Goal: Obtain resource: Download file/media

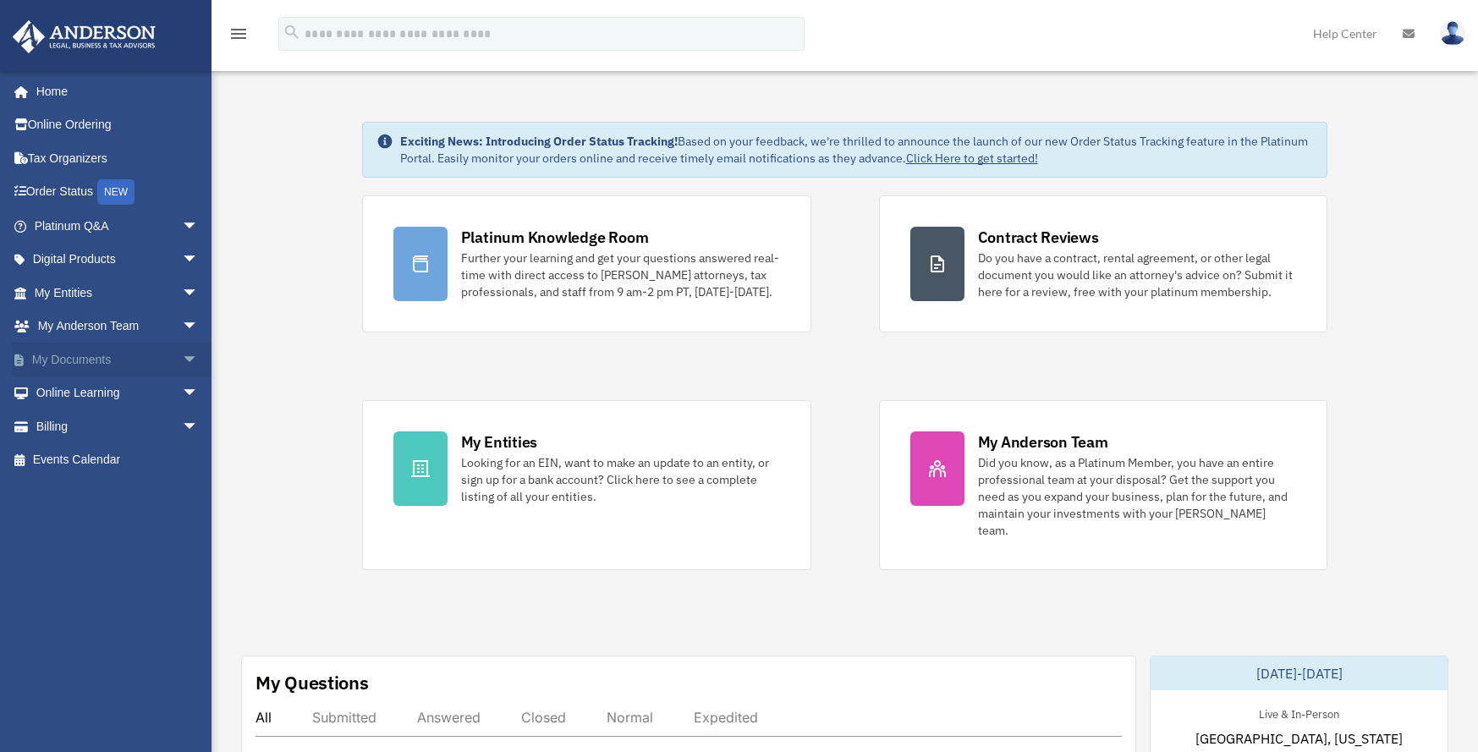
click at [182, 359] on span "arrow_drop_down" at bounding box center [199, 360] width 34 height 35
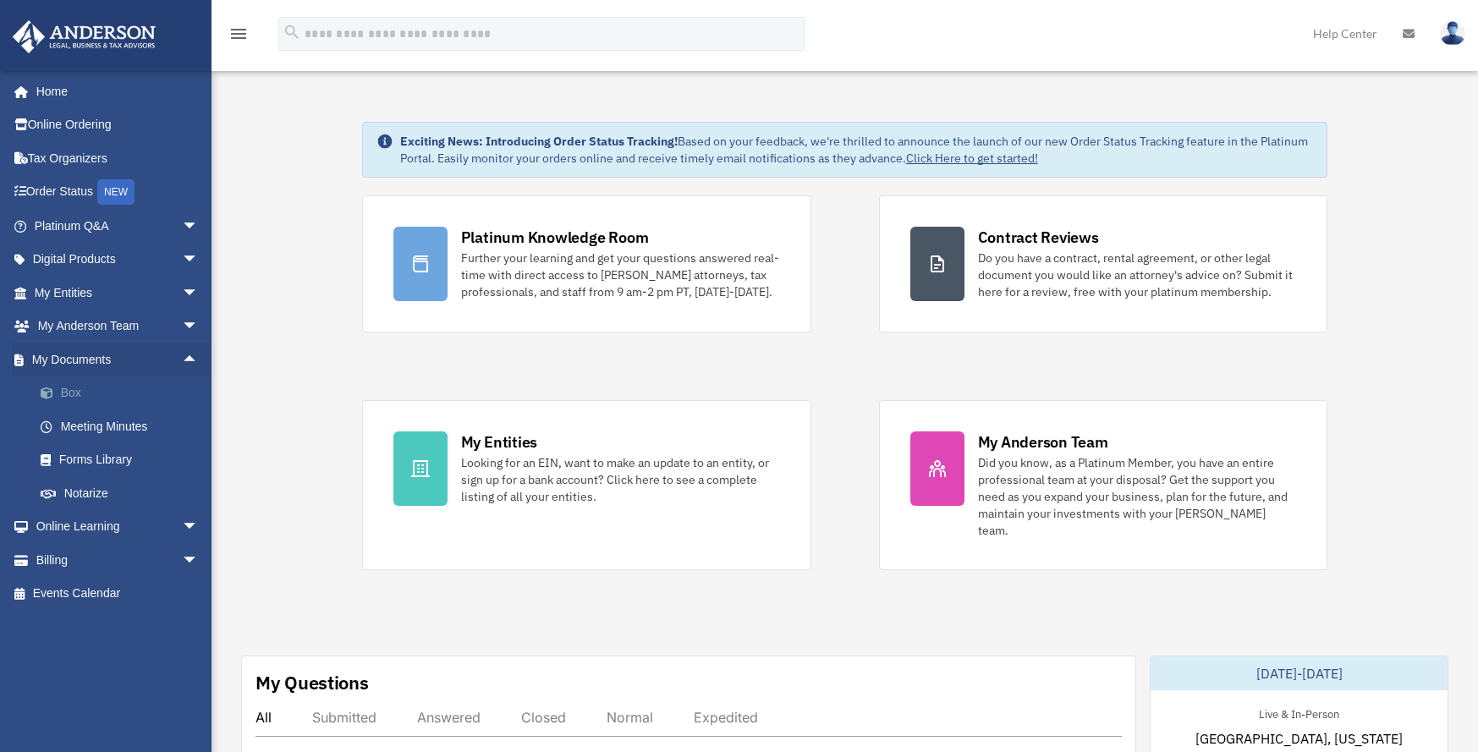
click at [62, 388] on link "Box" at bounding box center [124, 393] width 200 height 34
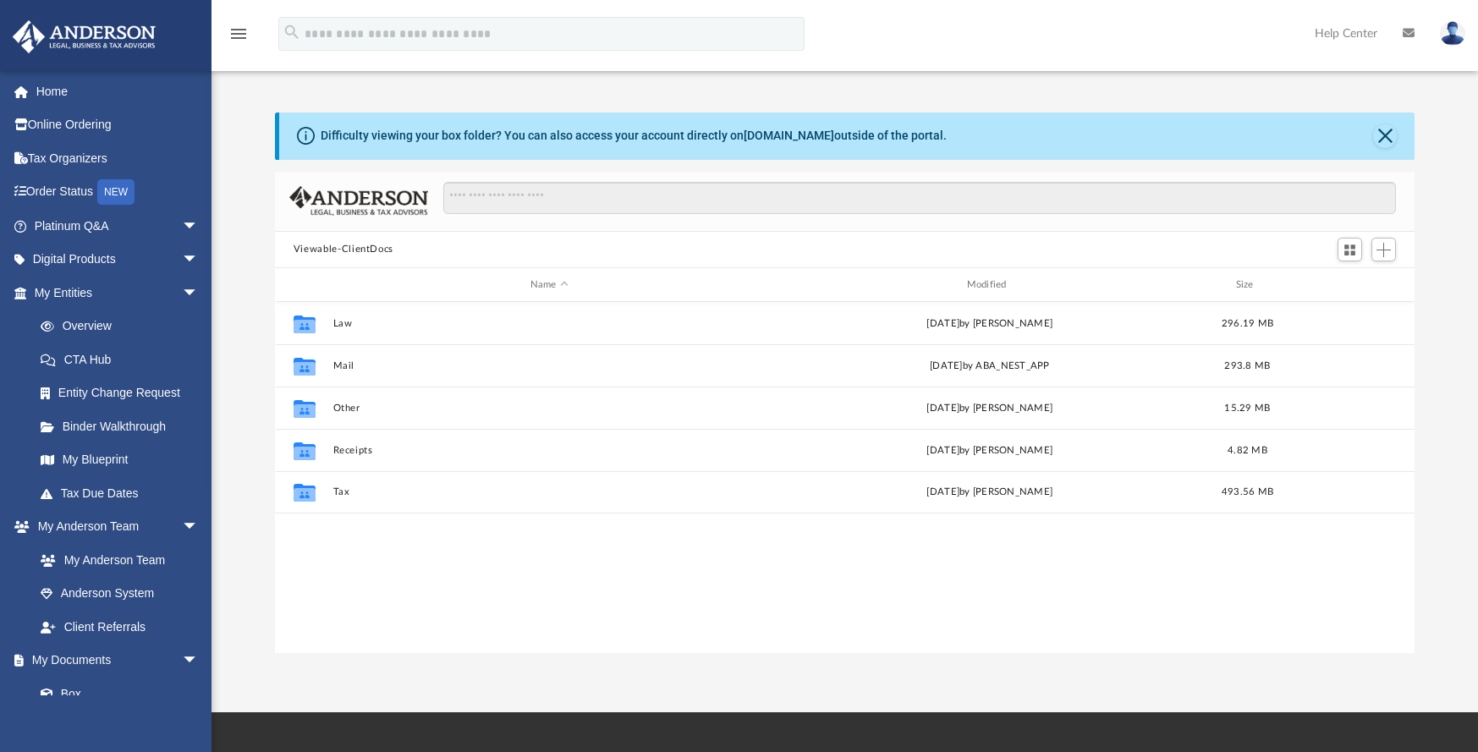
scroll to position [372, 1127]
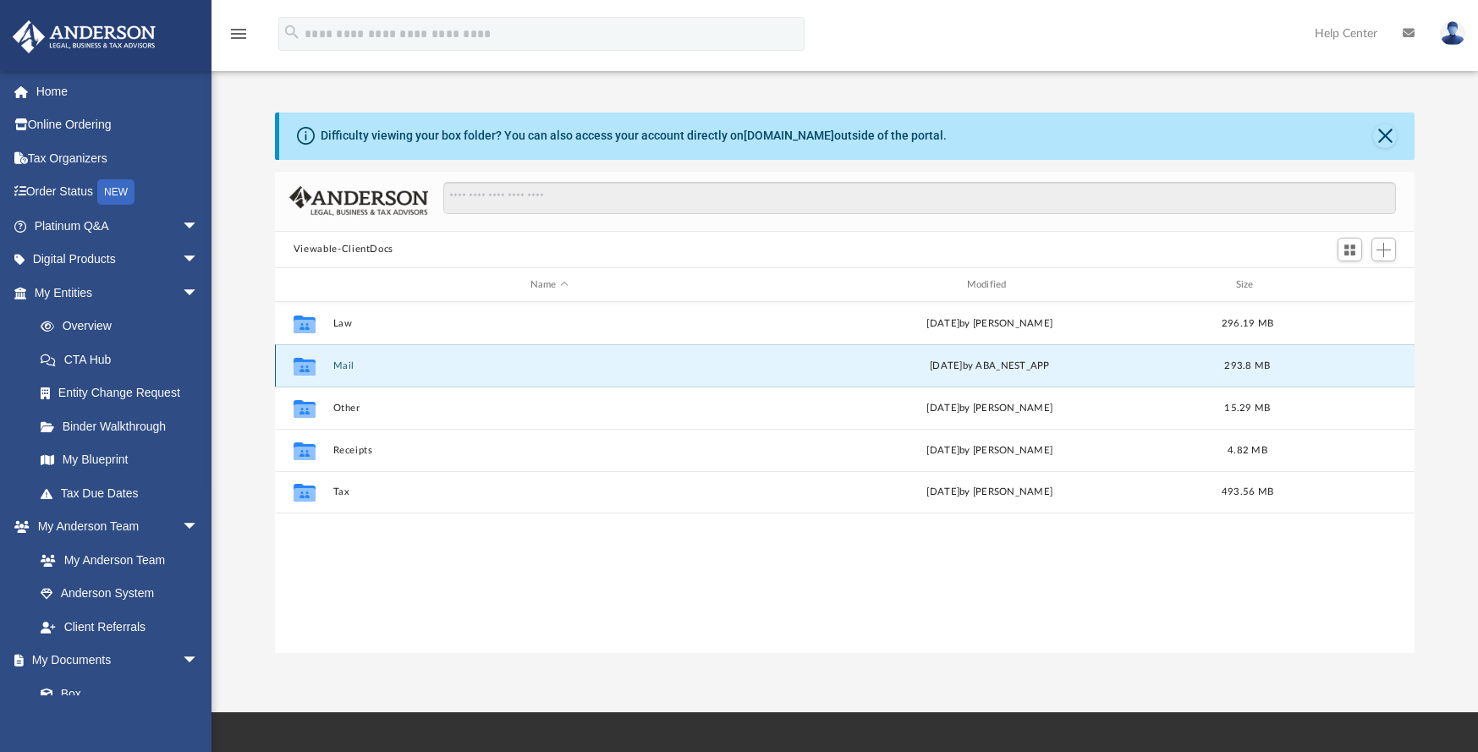
click at [344, 365] on button "Mail" at bounding box center [548, 365] width 433 height 11
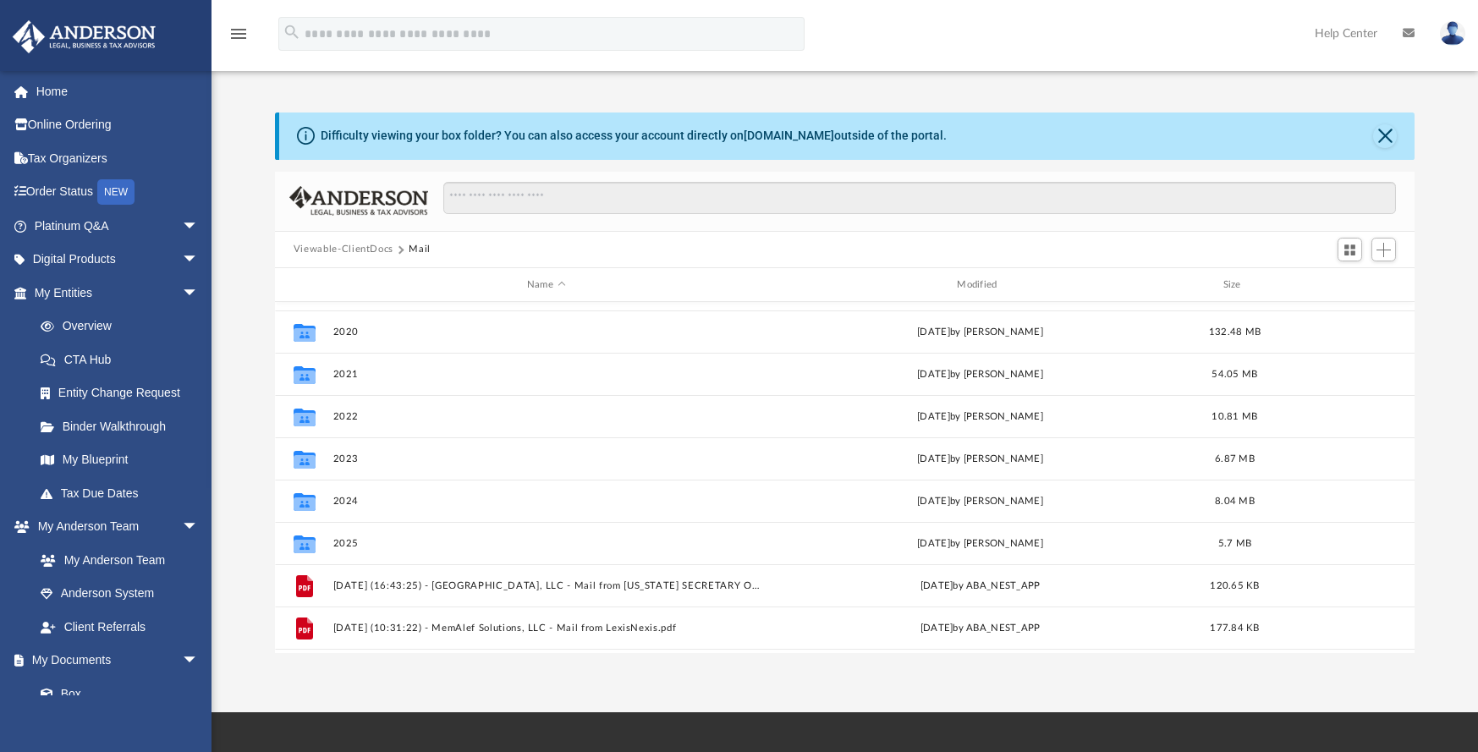
scroll to position [157, 0]
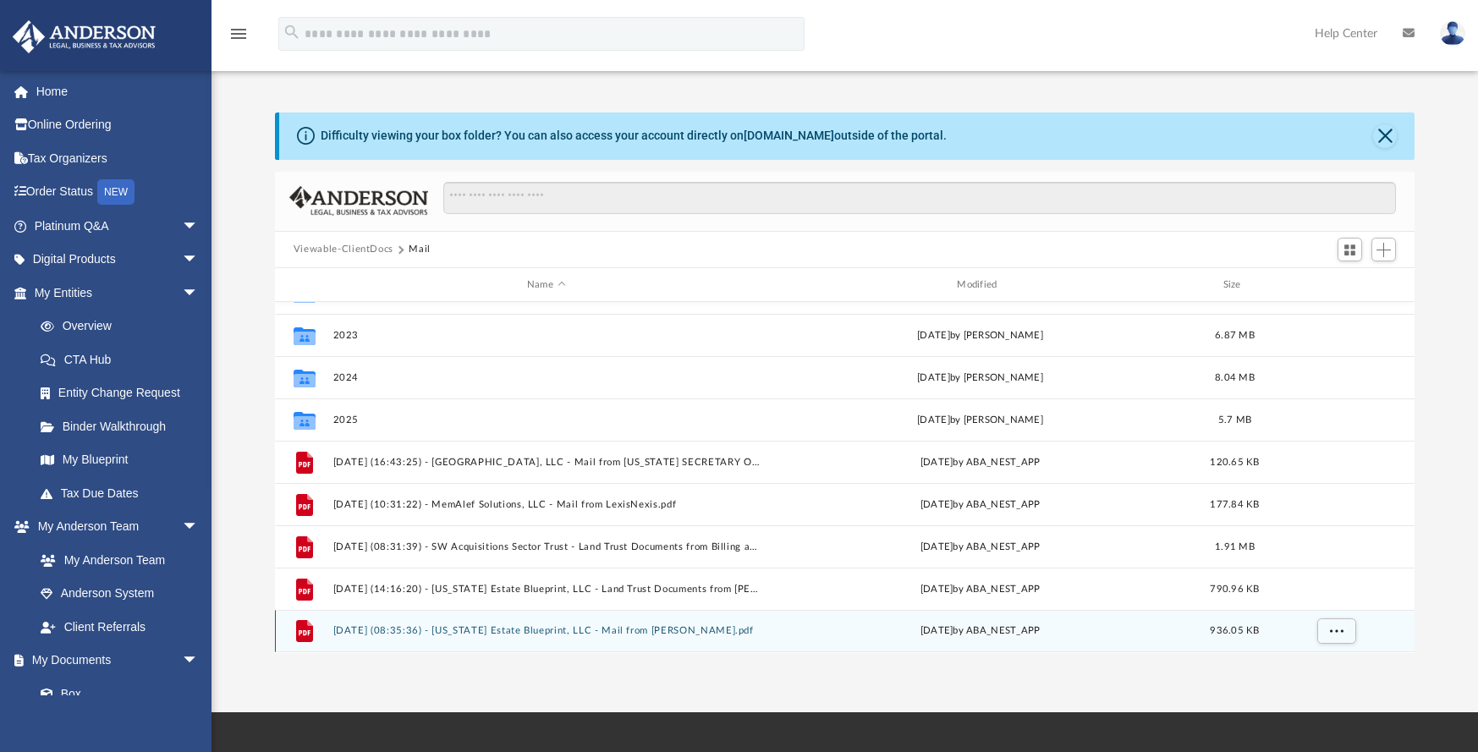
click at [514, 628] on button "2025.10.03 (08:35:36) - Montana Estate Blueprint, LLC - Mail from Loni Brock.pdf" at bounding box center [545, 631] width 426 height 11
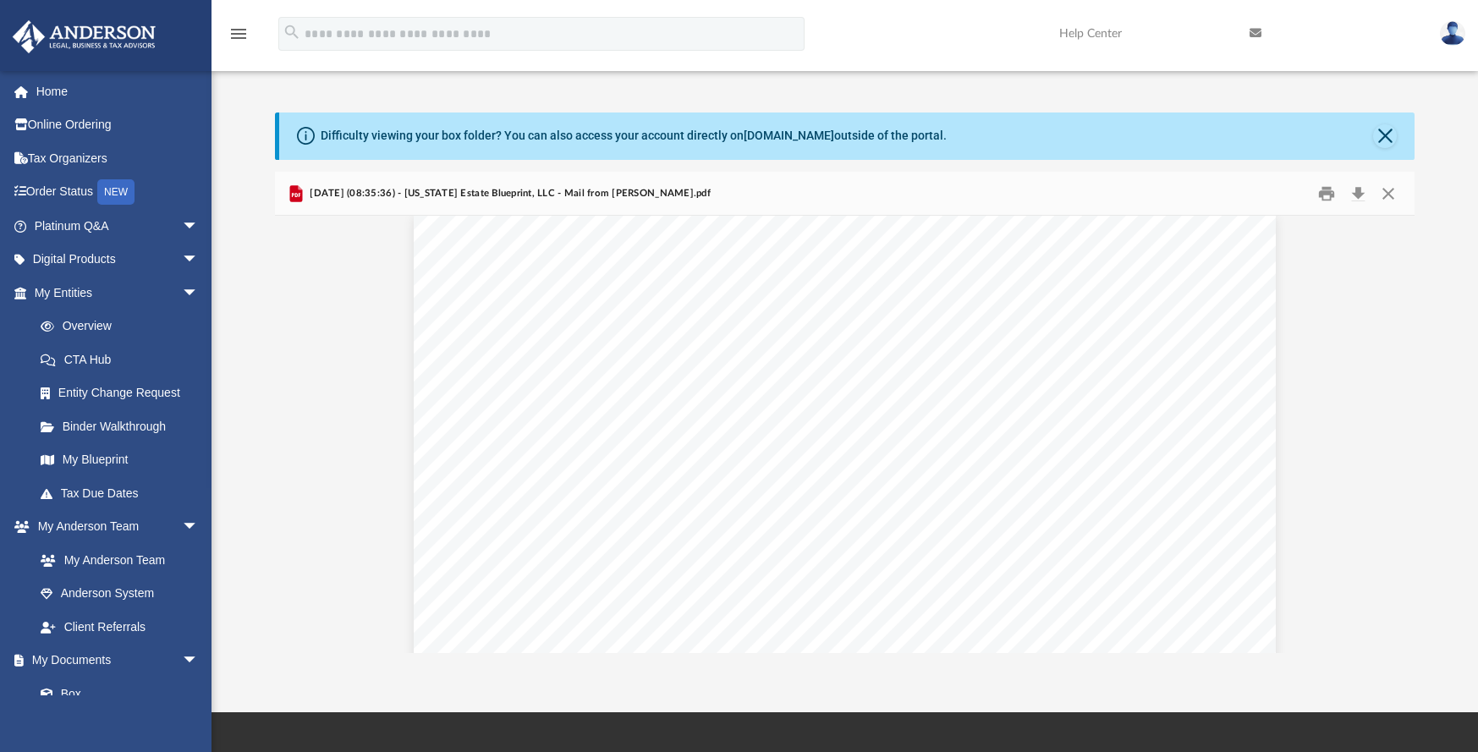
scroll to position [0, 0]
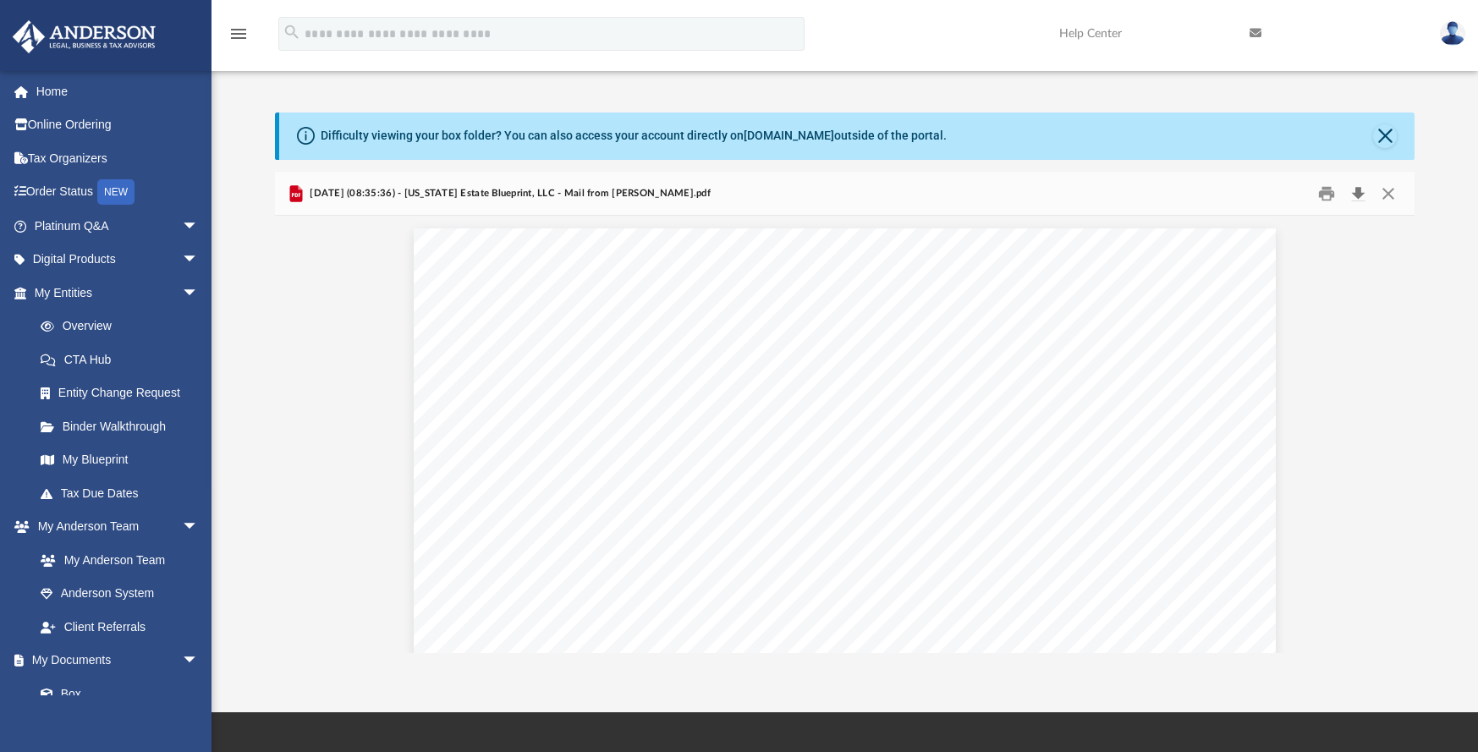
click at [1355, 194] on button "Download" at bounding box center [1357, 193] width 30 height 26
